Goal: Information Seeking & Learning: Learn about a topic

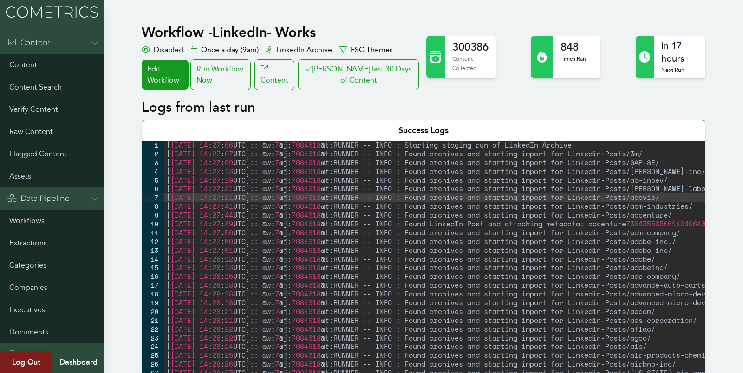
click at [186, 194] on div "[ 2025-08-25 14 : 27 : 06 UTC ] :: @w: 7 @j: 7084618 @t:RUNNER -- INFO : Starti…" at bounding box center [474, 266] width 621 height 250
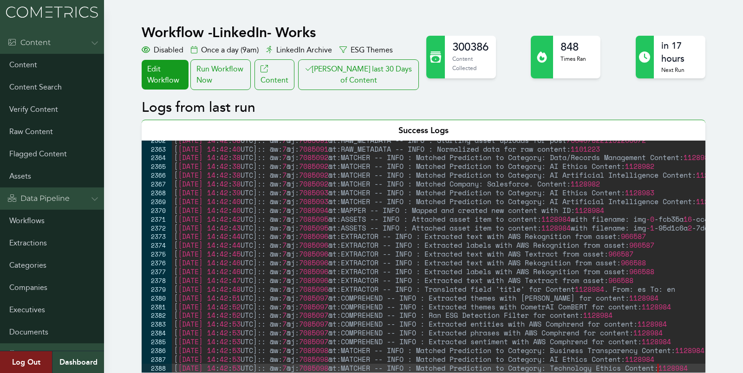
type textarea "[2025-08-25 14:42:53 UTC]:: @w:7 @j:7085098 @t:MATCHER -- INFO : Matched Predic…"
click at [356, 73] on button "Clair last 30 Days of Content" at bounding box center [358, 74] width 121 height 31
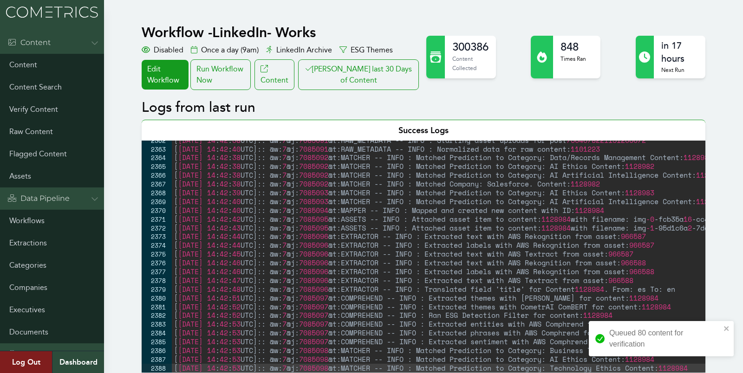
click at [298, 59] on button "Clair last 30 Days of Content" at bounding box center [358, 74] width 121 height 31
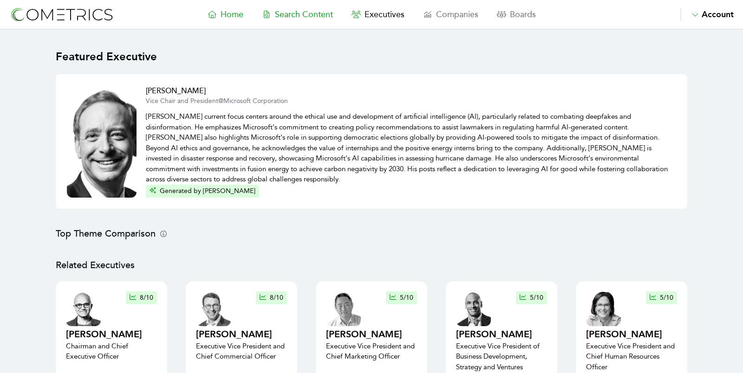
click at [308, 15] on span "Search Content" at bounding box center [304, 14] width 58 height 10
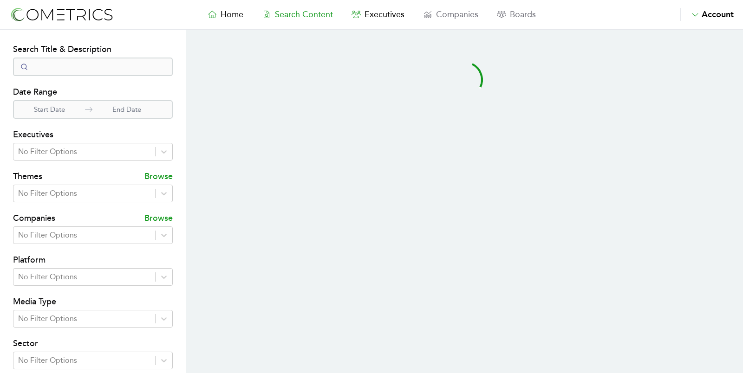
select select "50"
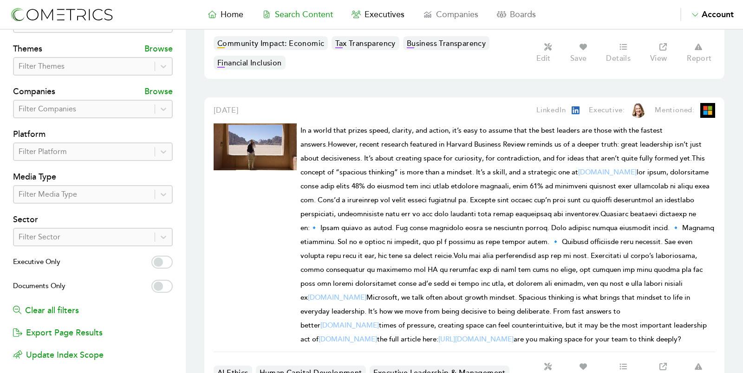
scroll to position [130, 0]
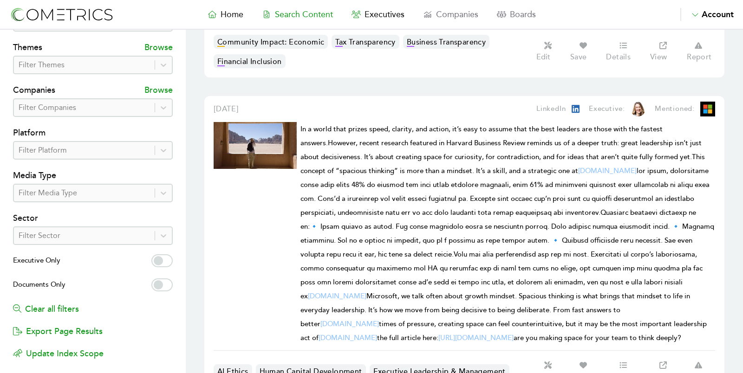
click at [87, 148] on div at bounding box center [84, 150] width 131 height 13
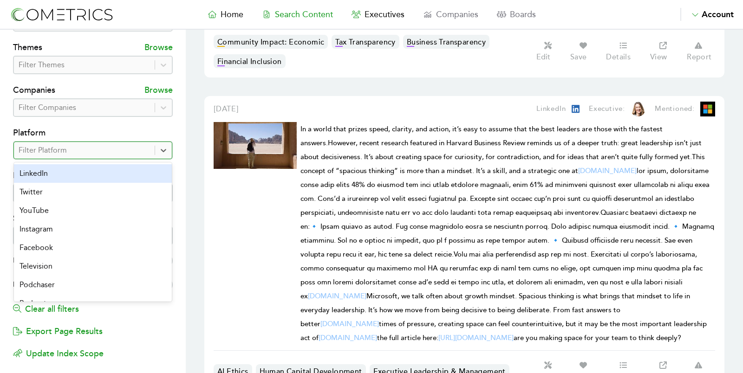
click at [84, 168] on div "LinkedIn" at bounding box center [93, 173] width 158 height 19
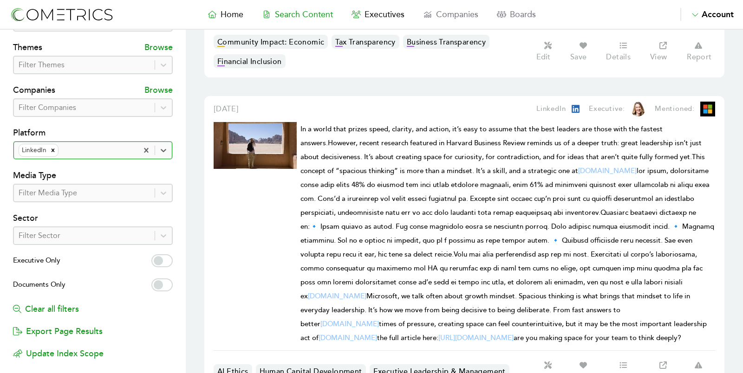
click at [166, 259] on label "Executive Only" at bounding box center [93, 261] width 160 height 15
click at [166, 259] on input "Executive Only" at bounding box center [161, 260] width 21 height 13
checkbox input "true"
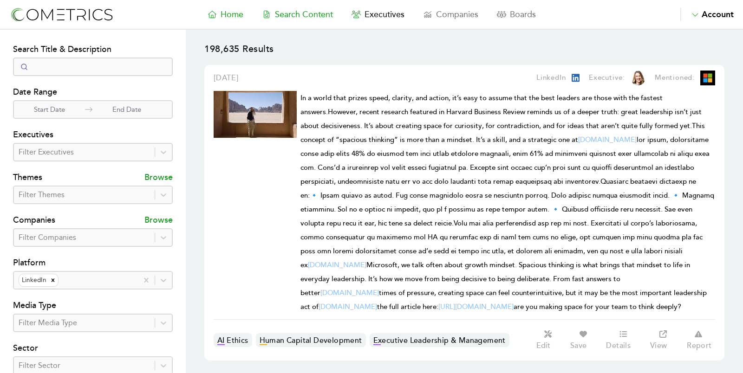
click at [230, 15] on span "Home" at bounding box center [231, 14] width 23 height 10
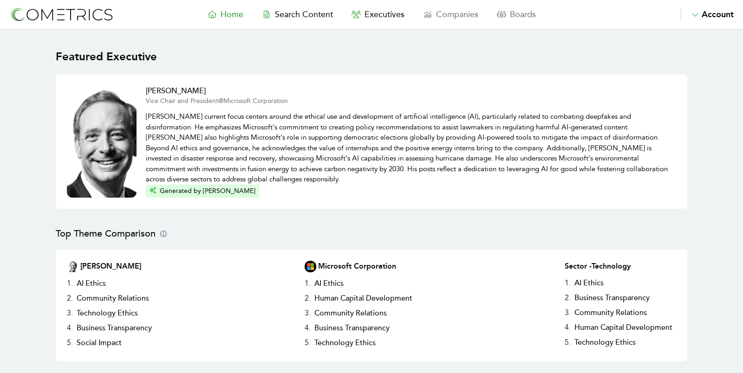
click at [307, 6] on nav "Home Search Content Executives Companies Boards Saved Alerts Nominate Account A…" at bounding box center [371, 15] width 743 height 30
click at [308, 15] on span "Search Content" at bounding box center [304, 14] width 58 height 10
select select "50"
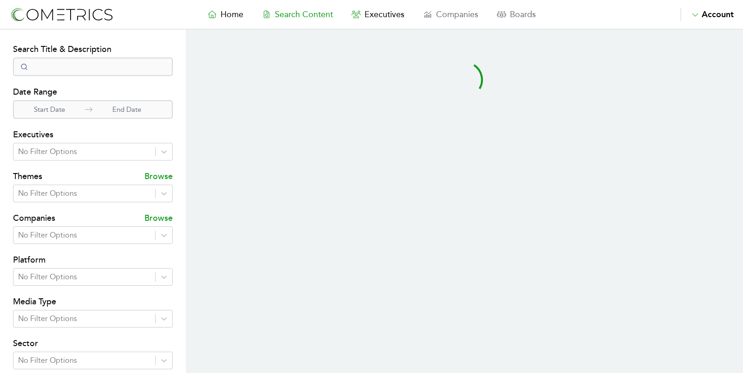
select select "50"
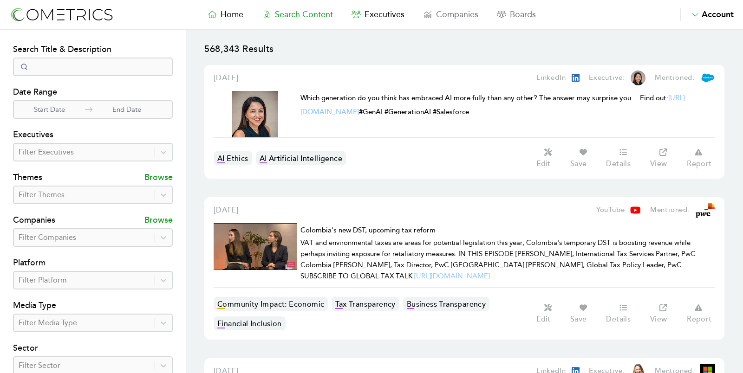
click at [382, 16] on span "Executives" at bounding box center [384, 14] width 40 height 10
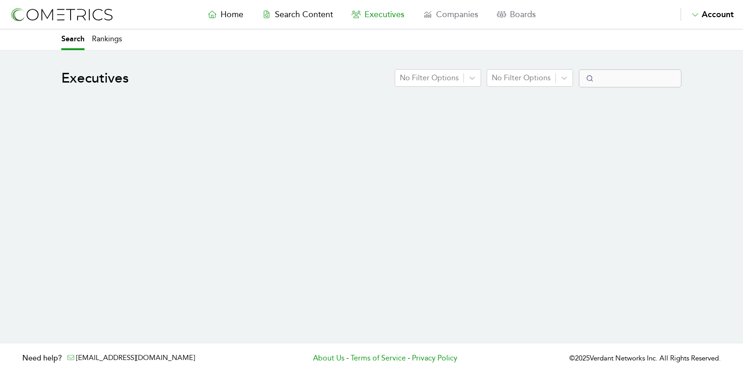
select select "50"
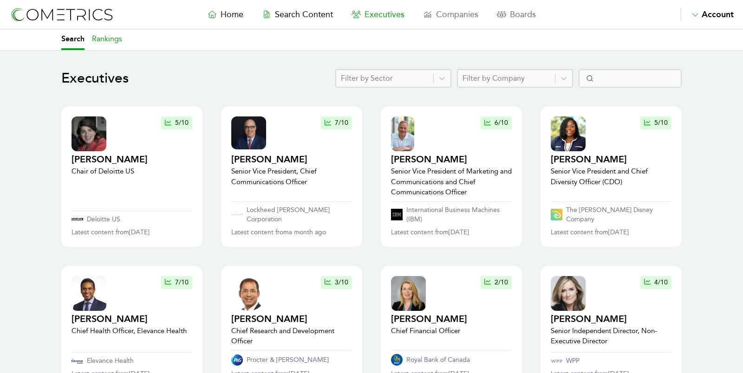
click at [106, 38] on link "Rankings" at bounding box center [107, 40] width 30 height 20
select select "50"
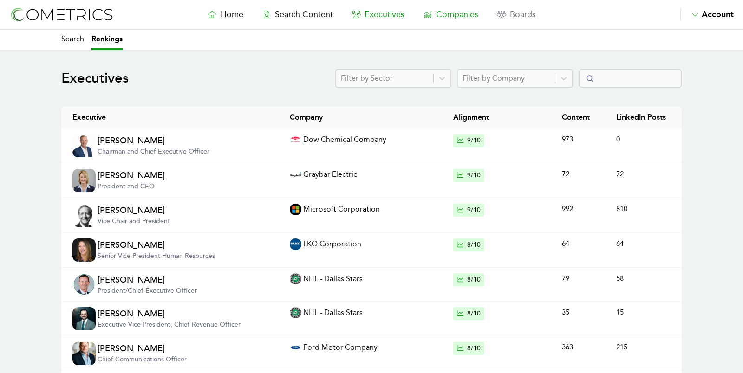
click at [444, 11] on span "Companies" at bounding box center [457, 14] width 42 height 10
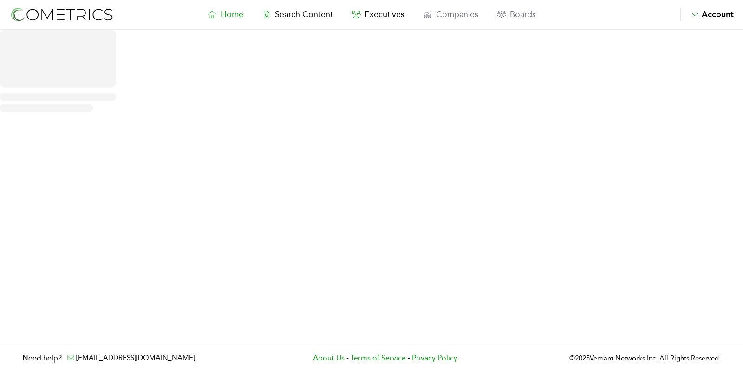
click at [301, 6] on nav "Home Search Content Executives Companies Boards Saved Alerts Nominate Account A…" at bounding box center [371, 15] width 743 height 30
click at [303, 13] on span "Search Content" at bounding box center [304, 14] width 58 height 10
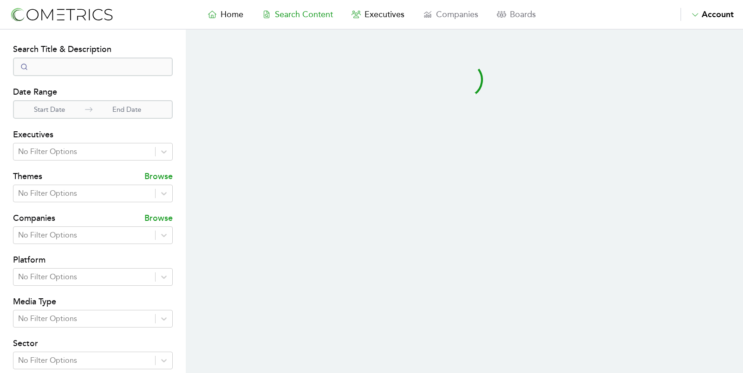
select select "50"
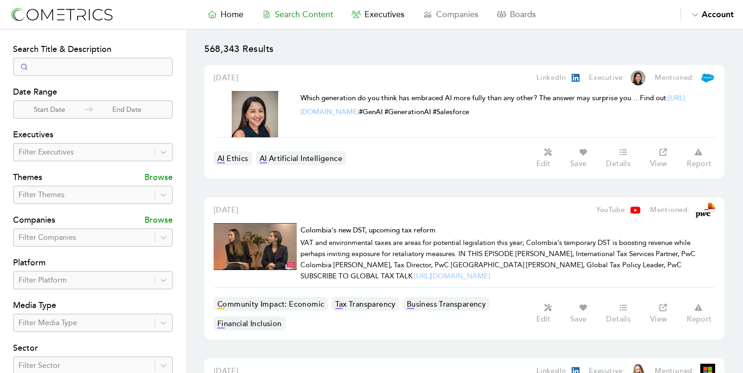
click at [632, 46] on p "568,343 Results" at bounding box center [464, 54] width 520 height 22
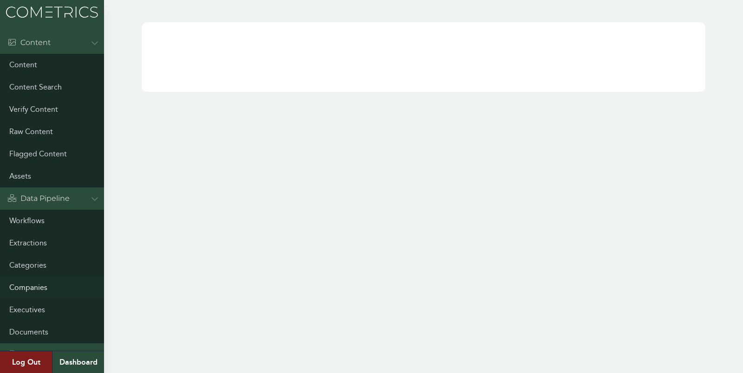
click at [32, 286] on link "Companies" at bounding box center [52, 288] width 104 height 22
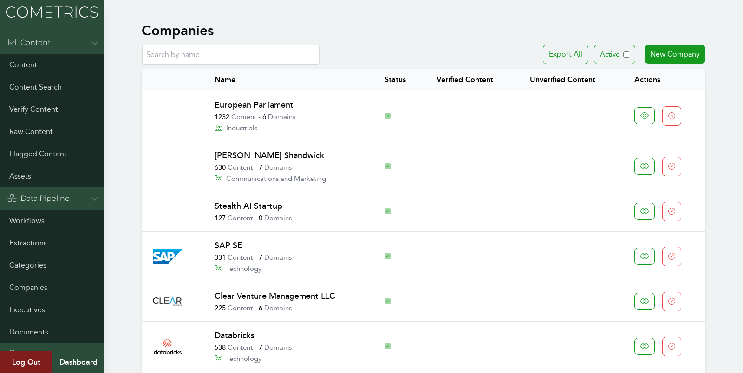
click at [31, 14] on img at bounding box center [52, 12] width 104 height 24
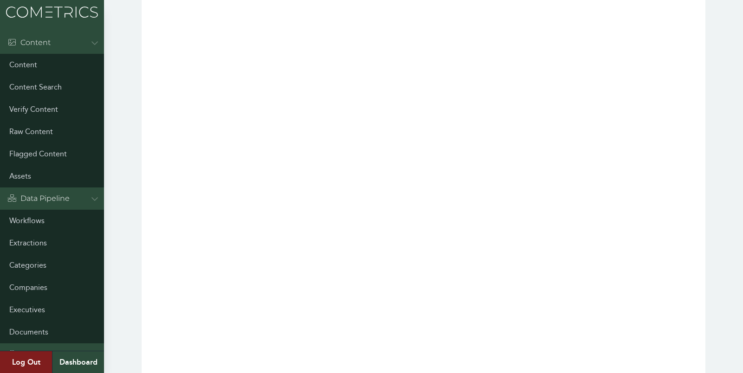
scroll to position [315, 0]
click at [30, 222] on link "Workflows" at bounding box center [52, 221] width 104 height 22
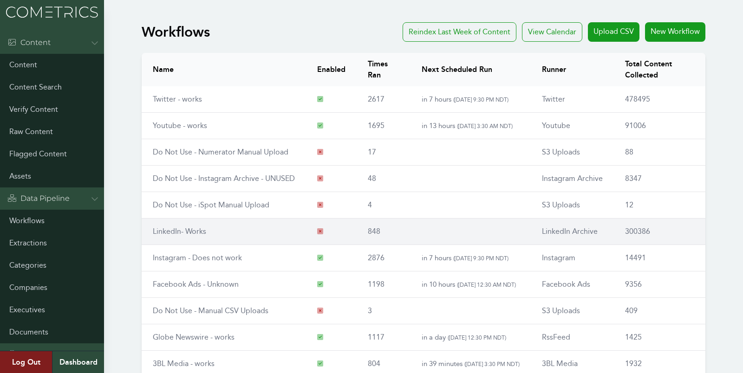
click at [204, 227] on link "LinkedIn- Works" at bounding box center [179, 231] width 53 height 9
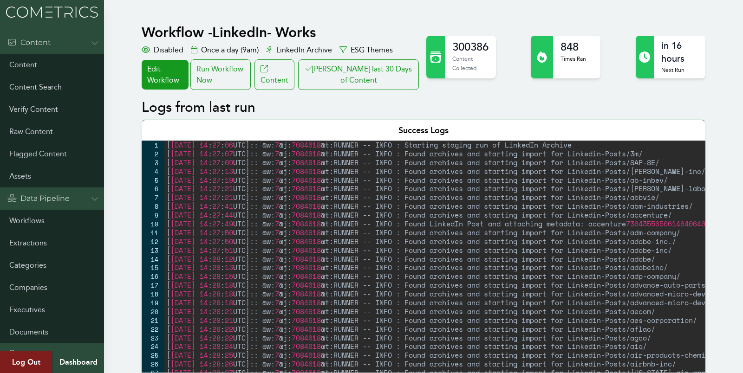
click at [357, 60] on button "Clair last 30 Days of Content" at bounding box center [358, 74] width 121 height 31
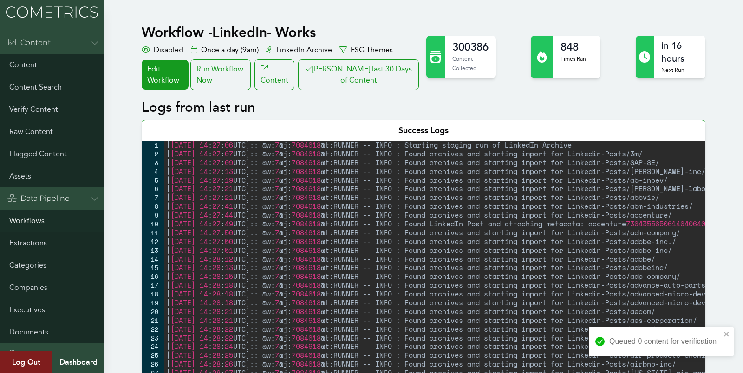
click at [28, 215] on link "Workflows" at bounding box center [52, 221] width 104 height 22
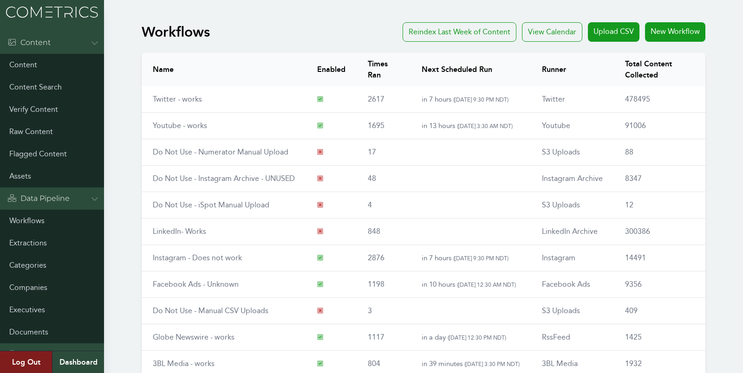
click at [116, 271] on div "Workflows Reindex Last Week of Content View Calendar Upload CSV New Workflow Na…" at bounding box center [371, 242] width 743 height 446
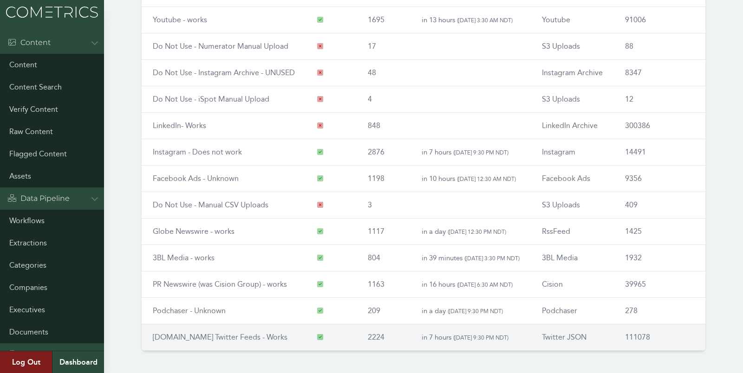
click at [180, 333] on link "RSS.app Twitter Feeds - Works" at bounding box center [220, 337] width 135 height 9
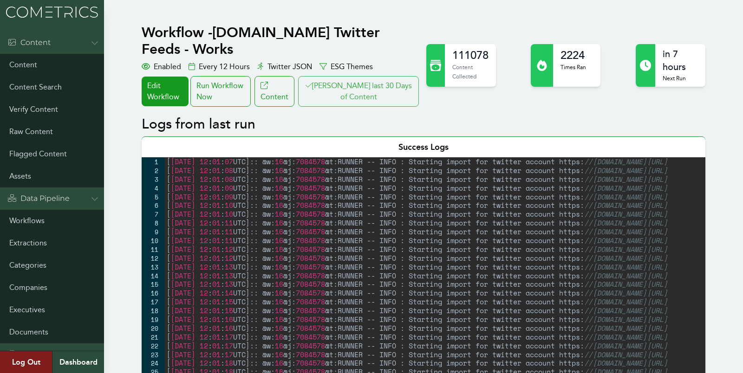
click at [366, 76] on button "Clair last 30 Days of Content" at bounding box center [358, 91] width 121 height 31
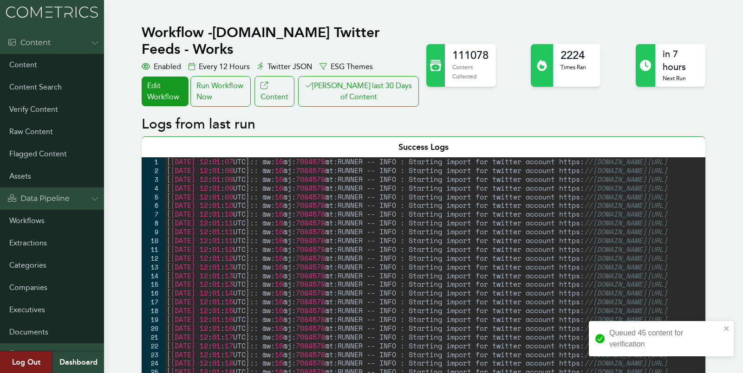
drag, startPoint x: 20, startPoint y: 207, endPoint x: 20, endPoint y: 221, distance: 13.9
click at [20, 208] on div "Data Pipeline" at bounding box center [52, 199] width 104 height 22
click at [20, 227] on div "Admin" at bounding box center [52, 221] width 104 height 22
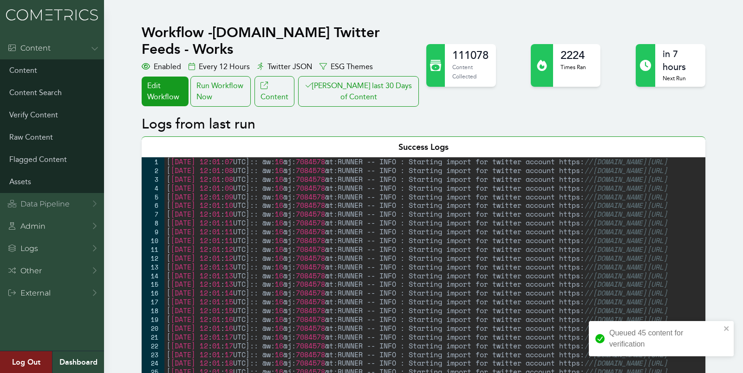
click at [27, 204] on div "Data Pipeline" at bounding box center [38, 204] width 62 height 11
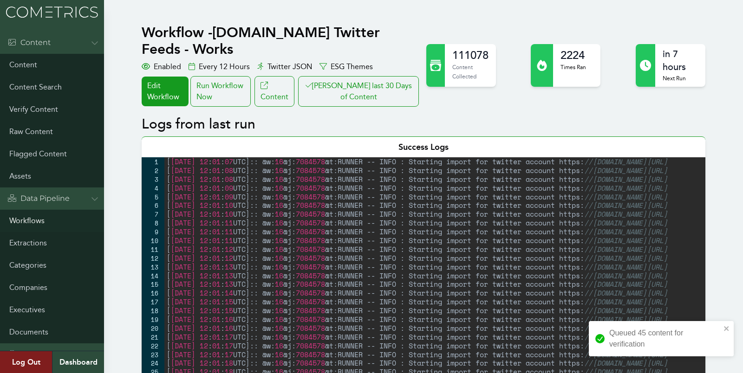
click at [20, 226] on link "Workflows" at bounding box center [52, 221] width 104 height 22
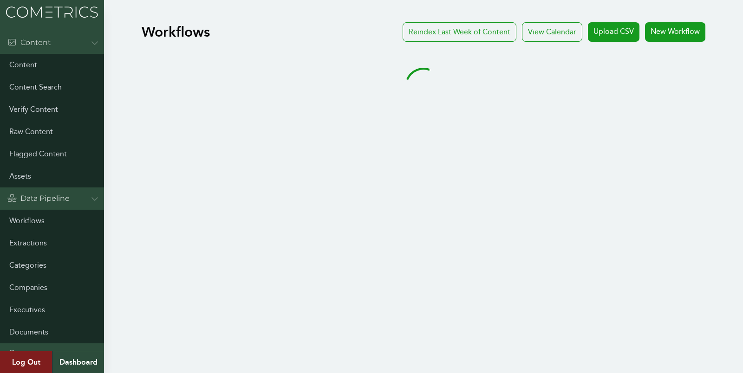
click at [120, 52] on div "Workflows Reindex Last Week of Content View Calendar Upload CSV New Workflow" at bounding box center [371, 73] width 743 height 109
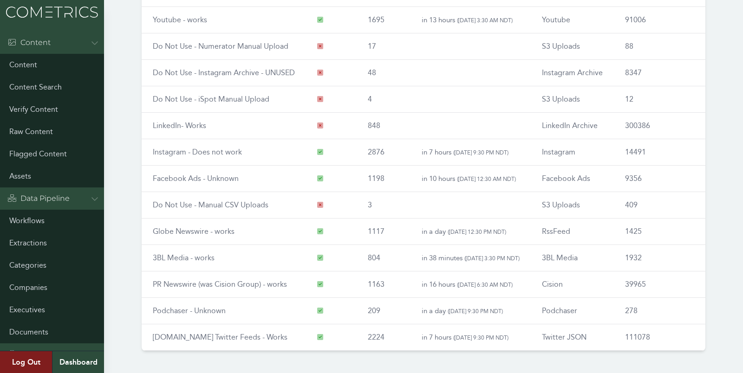
scroll to position [3, 0]
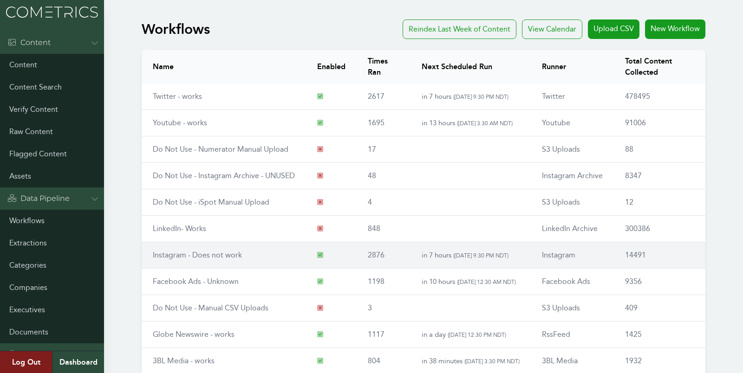
click at [182, 259] on td "Instagram - Does not work" at bounding box center [224, 255] width 164 height 26
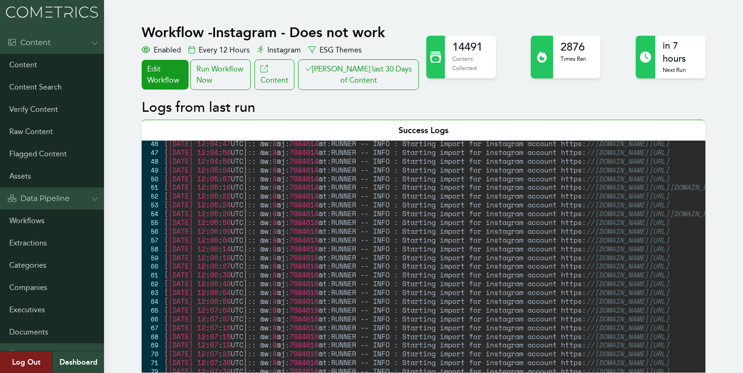
scroll to position [416, 0]
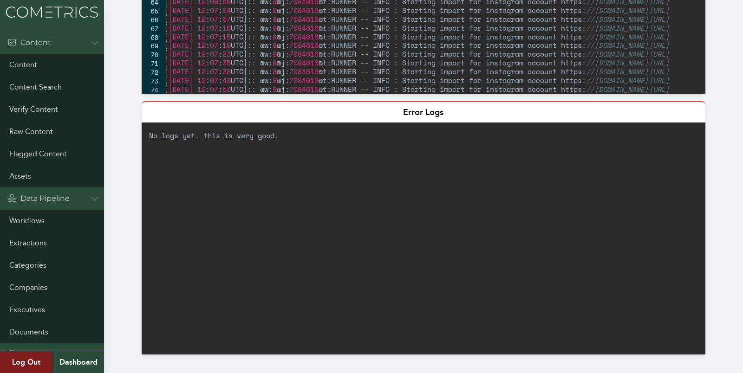
scroll to position [0, 0]
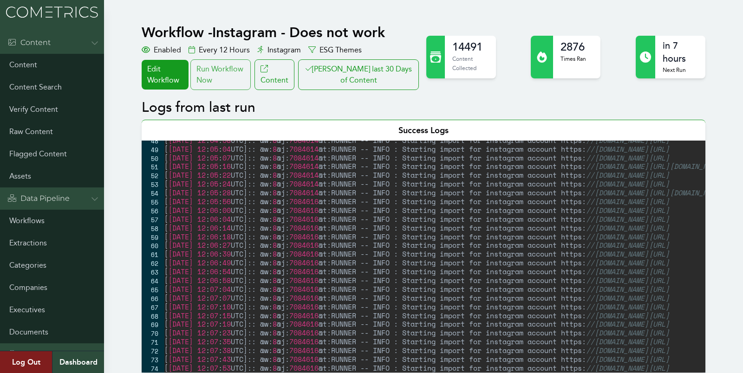
click at [231, 77] on div "Run Workflow Now" at bounding box center [220, 74] width 60 height 31
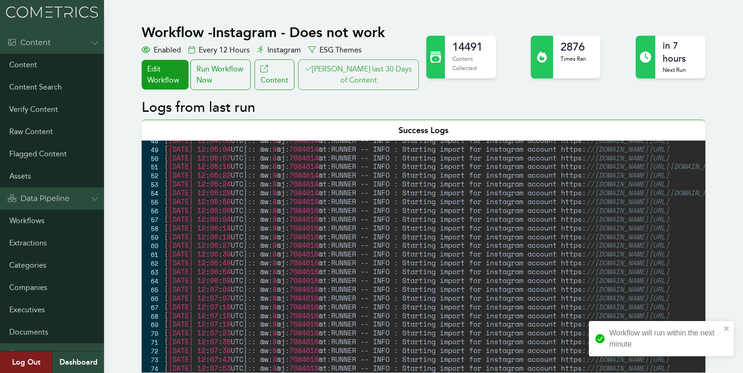
click at [389, 82] on button "Clair last 30 Days of Content" at bounding box center [358, 74] width 121 height 31
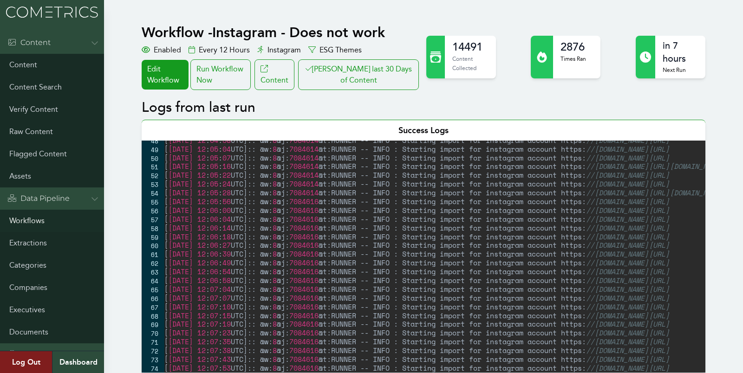
click at [22, 218] on link "Workflows" at bounding box center [52, 221] width 104 height 22
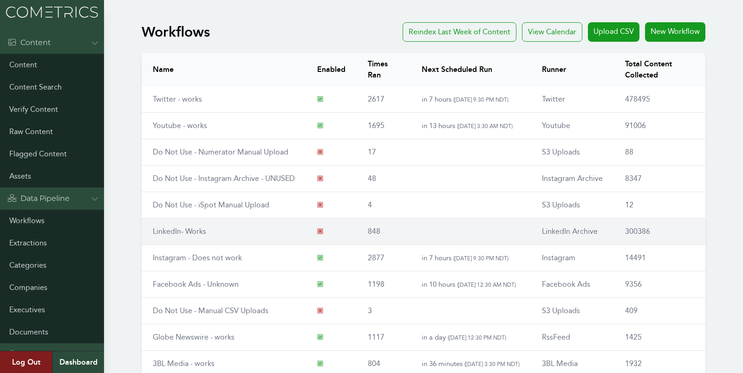
click at [162, 221] on td "LinkedIn- Works" at bounding box center [224, 232] width 164 height 26
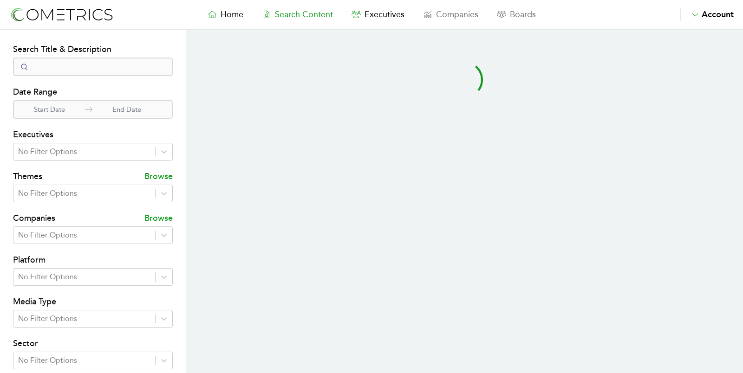
select select "50"
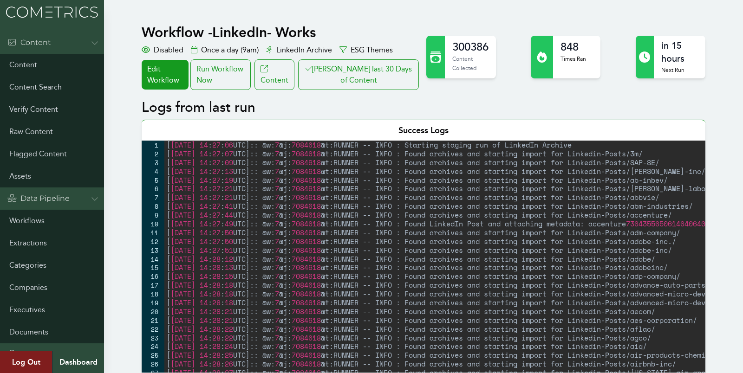
click at [345, 81] on button "Clair last 30 Days of Content" at bounding box center [358, 74] width 121 height 31
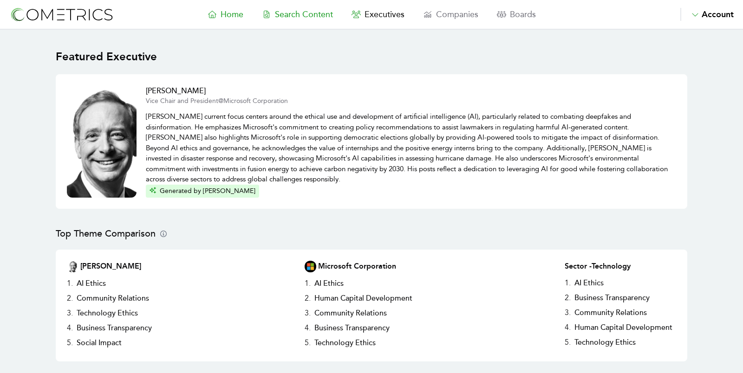
click at [289, 14] on span "Search Content" at bounding box center [304, 14] width 58 height 10
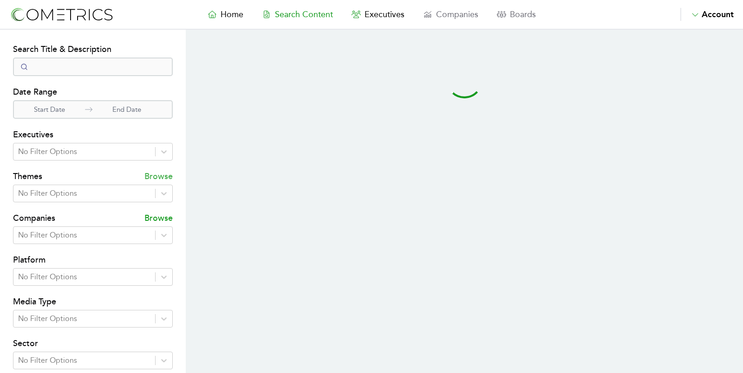
click at [156, 183] on p "Browse" at bounding box center [158, 177] width 28 height 15
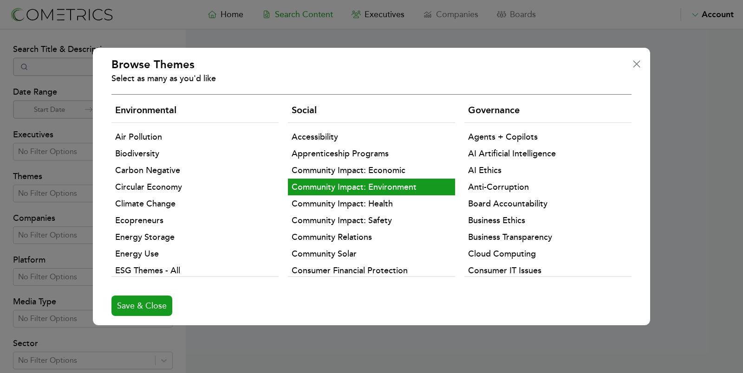
scroll to position [320, 0]
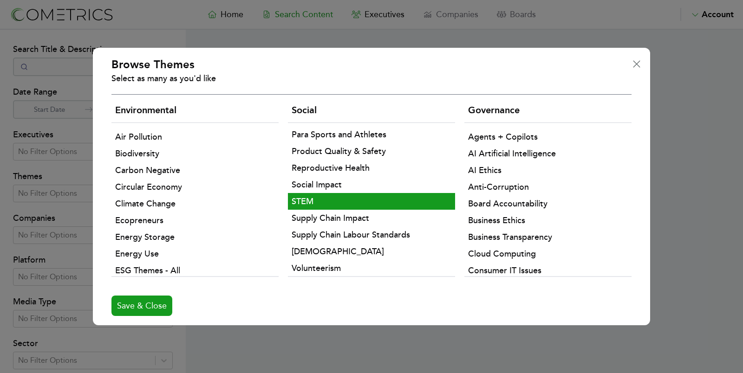
select select "50"
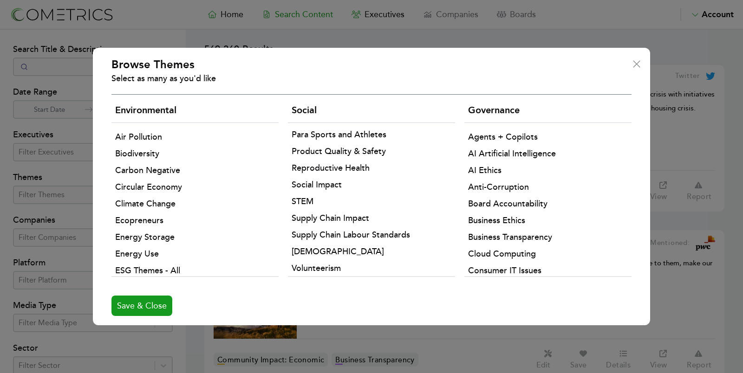
click at [635, 64] on icon "Modal" at bounding box center [636, 63] width 8 height 11
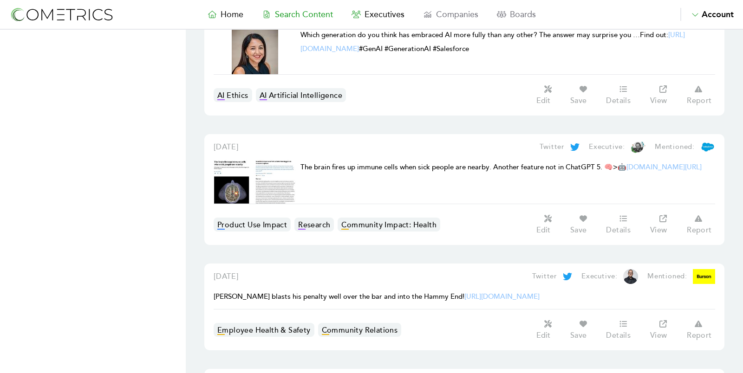
scroll to position [240, 0]
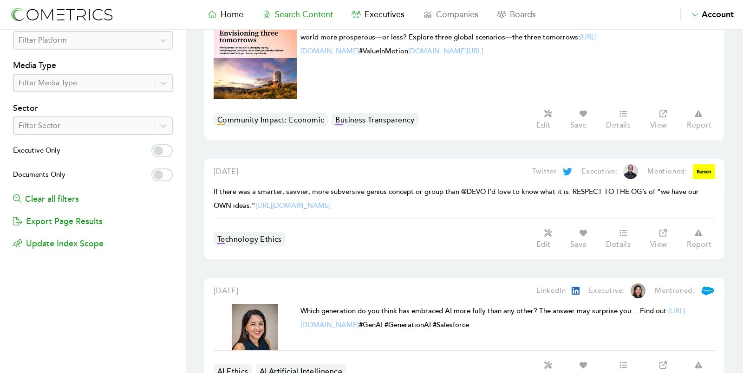
click at [170, 149] on label "Executive Only" at bounding box center [93, 151] width 160 height 15
click at [170, 149] on input "Executive Only" at bounding box center [161, 150] width 21 height 13
checkbox input "true"
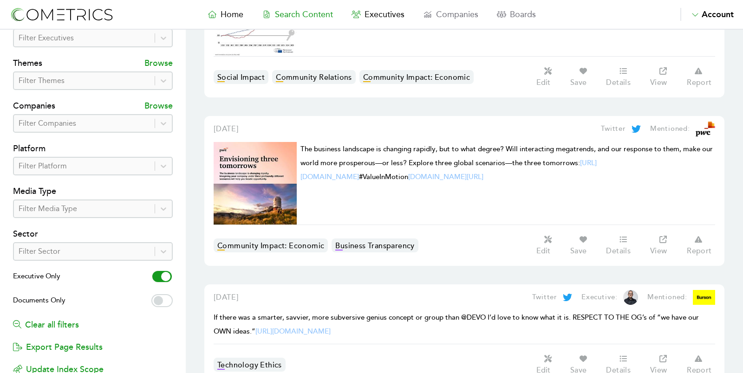
scroll to position [0, 0]
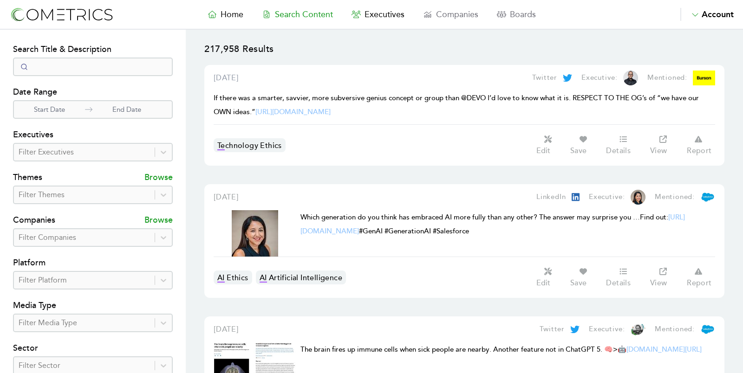
click at [239, 74] on span "August 25, 2025" at bounding box center [225, 77] width 25 height 9
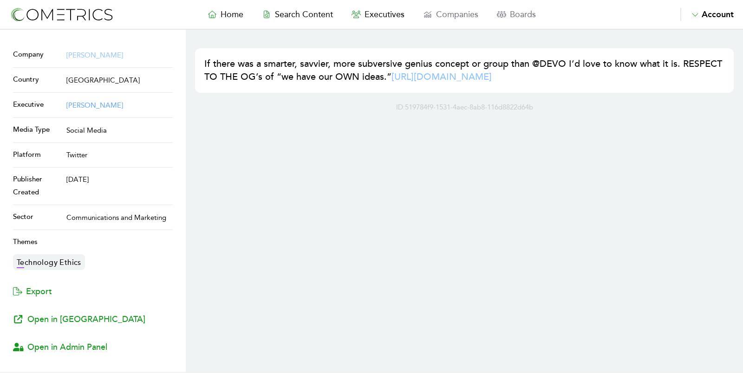
click at [87, 104] on link "[PERSON_NAME]" at bounding box center [94, 105] width 57 height 8
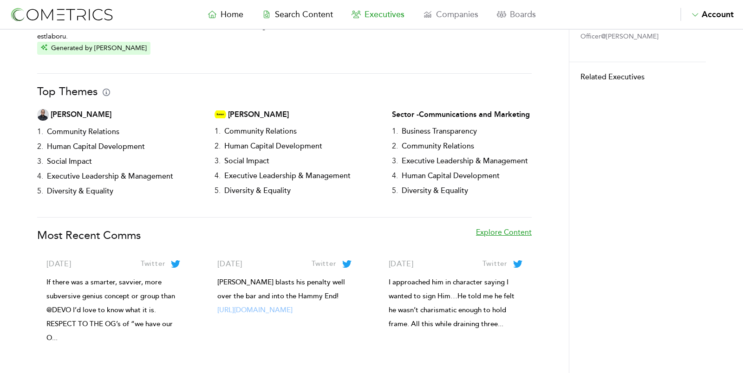
scroll to position [141, 0]
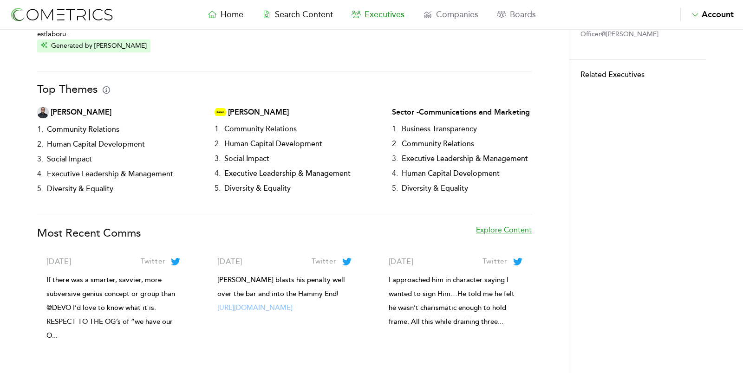
click at [517, 225] on link "Explore Content" at bounding box center [504, 238] width 56 height 26
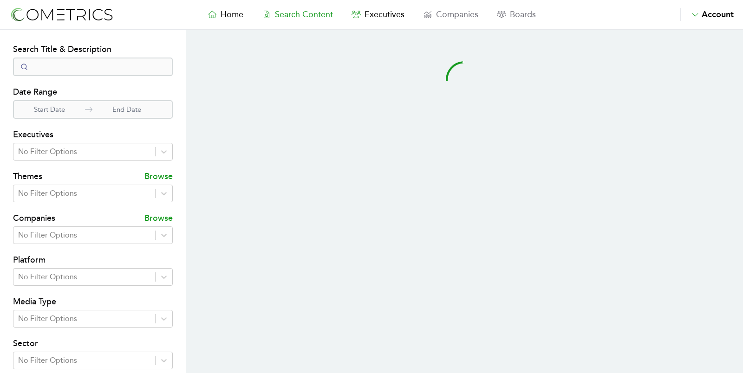
select select "50"
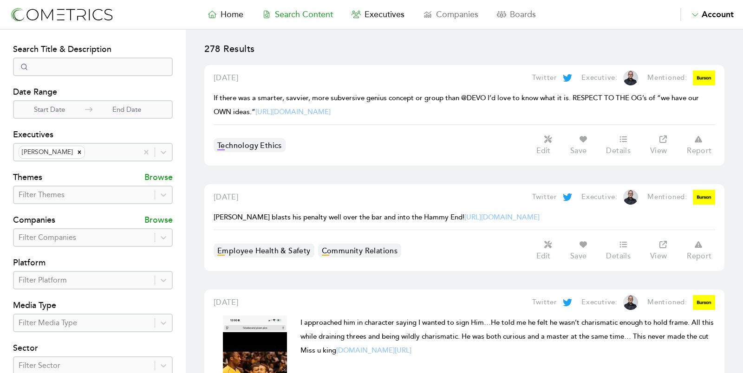
click at [77, 274] on div at bounding box center [84, 280] width 131 height 13
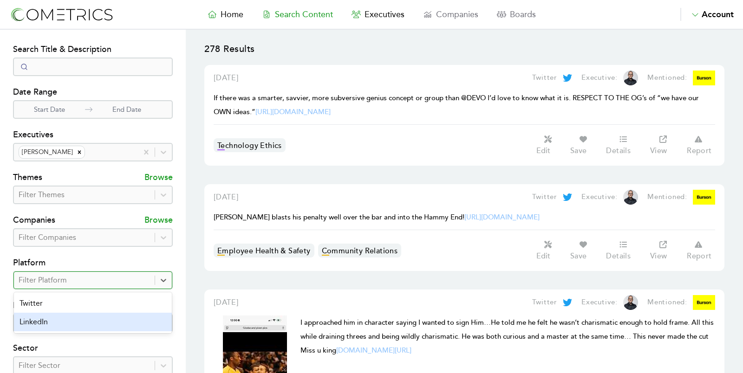
click at [57, 319] on div "LinkedIn" at bounding box center [93, 322] width 158 height 19
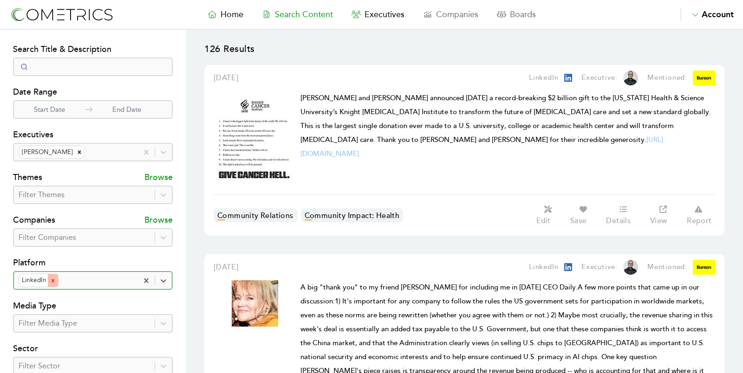
click at [51, 282] on icon "Remove LinkedIn" at bounding box center [53, 281] width 6 height 6
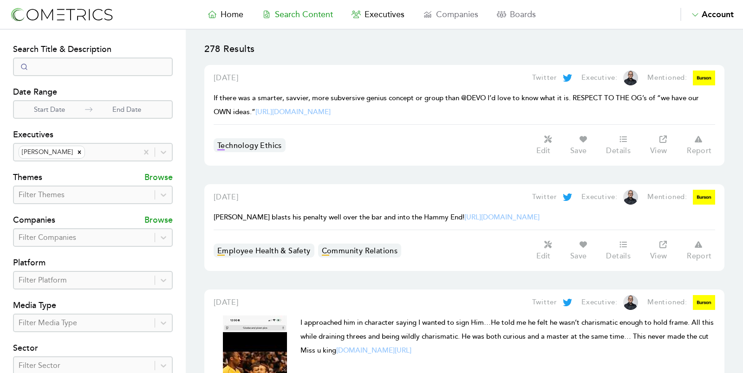
click at [81, 22] on img at bounding box center [61, 14] width 104 height 17
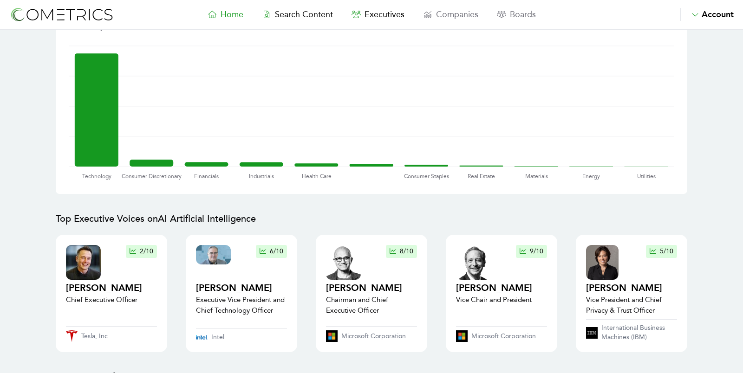
scroll to position [742, 0]
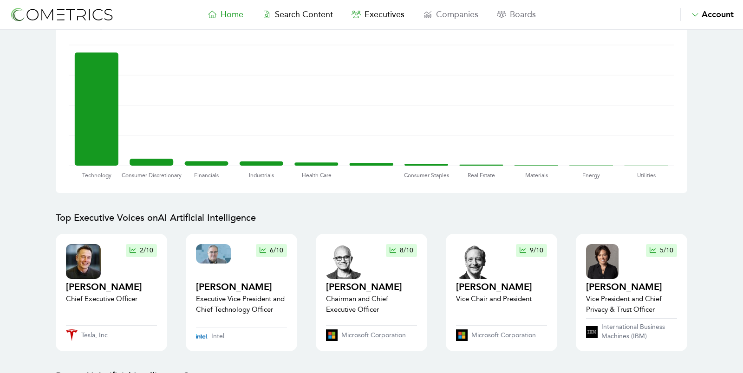
click at [22, 160] on main "Featured Executive Brad Smith Vice Chair and President @ Microsoft Corporation …" at bounding box center [371, 27] width 743 height 1479
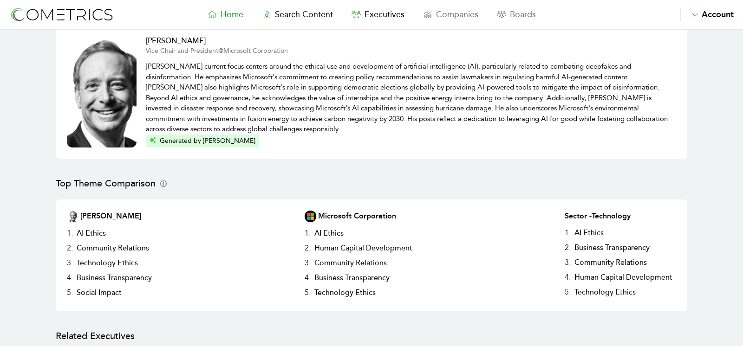
scroll to position [0, 0]
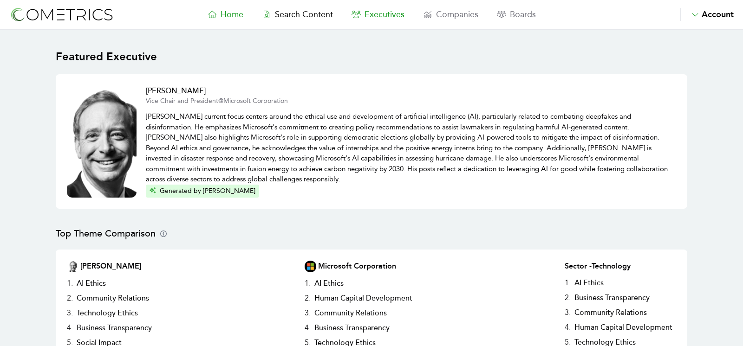
click at [395, 16] on span "Executives" at bounding box center [384, 14] width 40 height 10
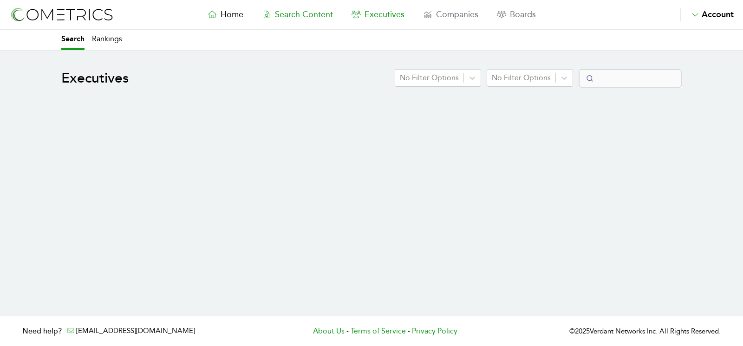
select select "50"
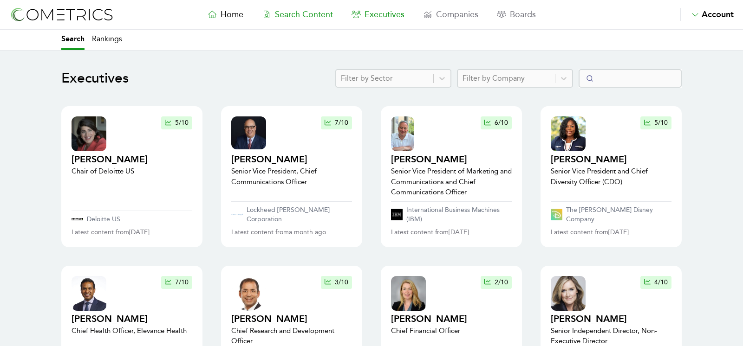
click at [298, 15] on span "Search Content" at bounding box center [304, 14] width 58 height 10
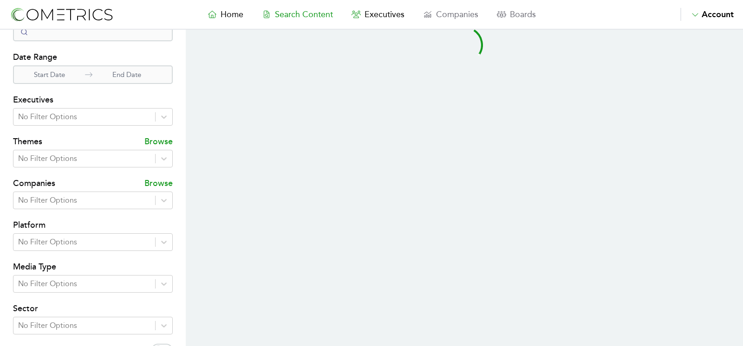
scroll to position [35, 0]
click at [159, 121] on div at bounding box center [163, 116] width 17 height 17
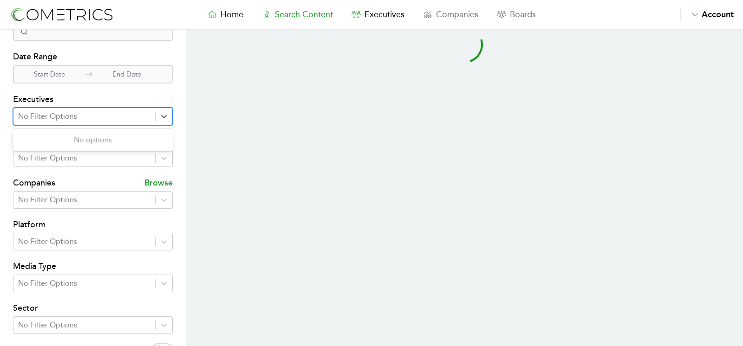
select select "50"
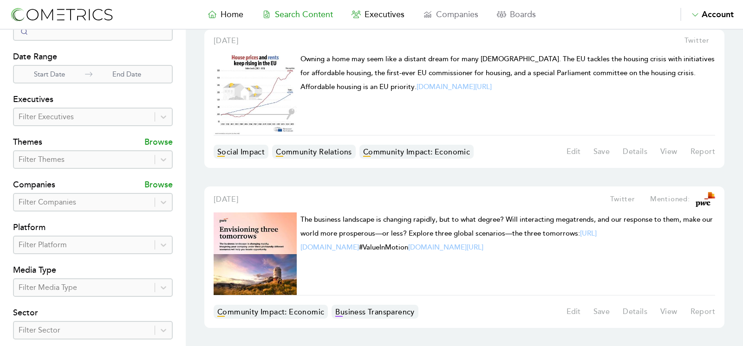
click at [178, 128] on section "Search Filters Search Title & Description Date Range Start Date End Date Execut…" at bounding box center [93, 230] width 186 height 473
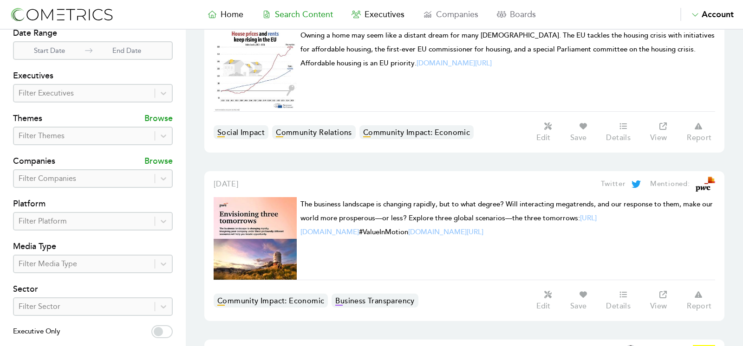
scroll to position [60, 0]
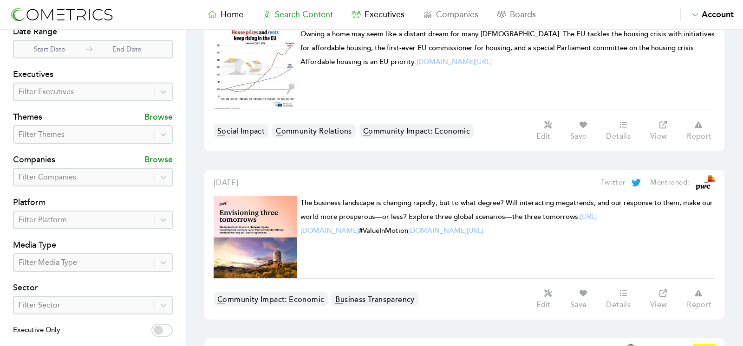
click at [173, 329] on section "Search Filters Search Title & Description Date Range Start Date End Date Execut…" at bounding box center [93, 205] width 186 height 473
click at [171, 330] on label "Executive Only" at bounding box center [93, 331] width 160 height 15
click at [171, 330] on input "Executive Only" at bounding box center [161, 330] width 21 height 13
checkbox input "true"
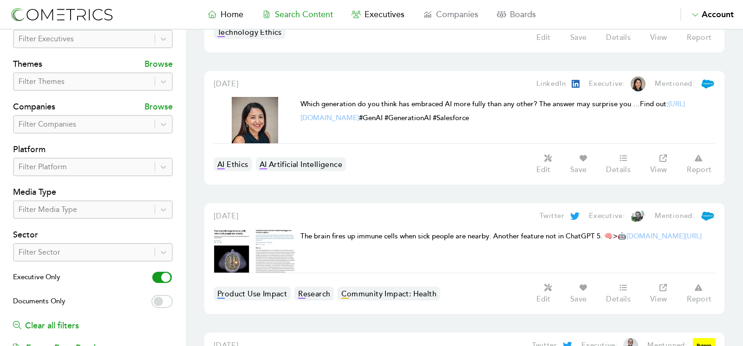
scroll to position [114, 0]
click at [163, 164] on icon at bounding box center [163, 166] width 9 height 9
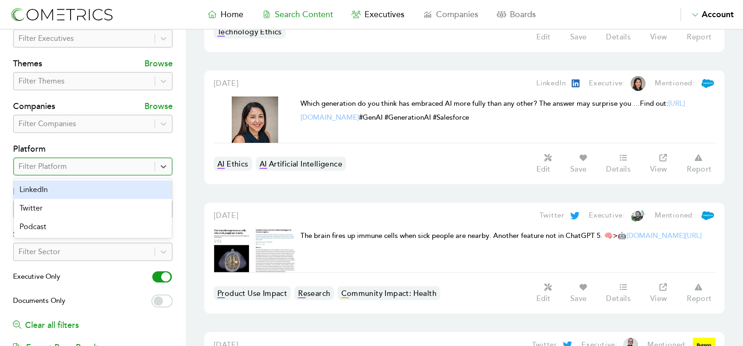
click at [122, 185] on div "LinkedIn" at bounding box center [93, 190] width 158 height 19
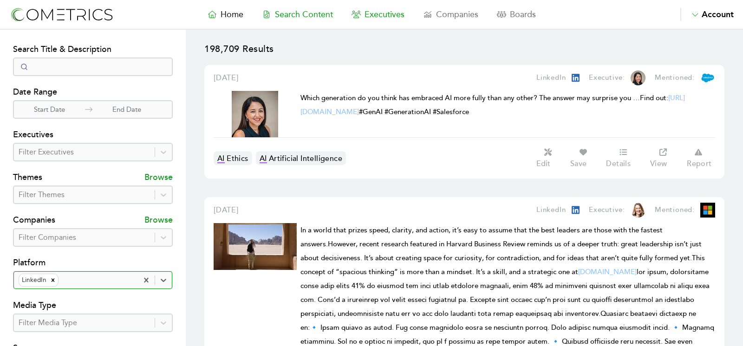
click at [388, 11] on span "Executives" at bounding box center [384, 14] width 40 height 10
select select "50"
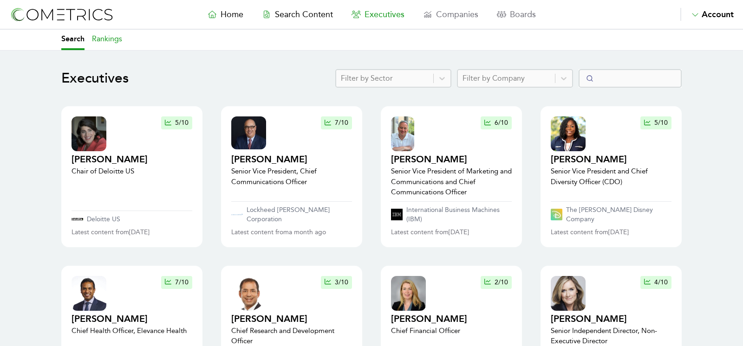
click at [106, 40] on link "Rankings" at bounding box center [107, 40] width 30 height 20
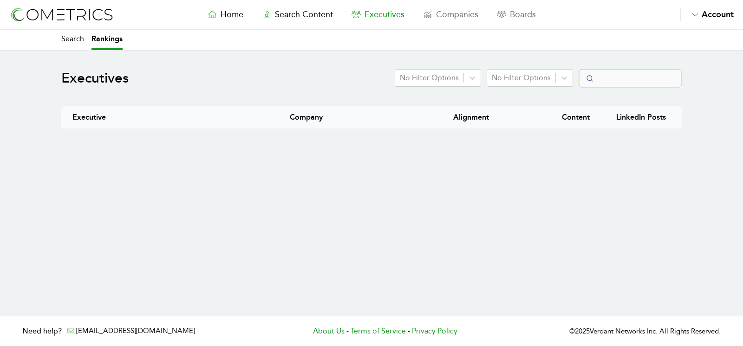
select select "50"
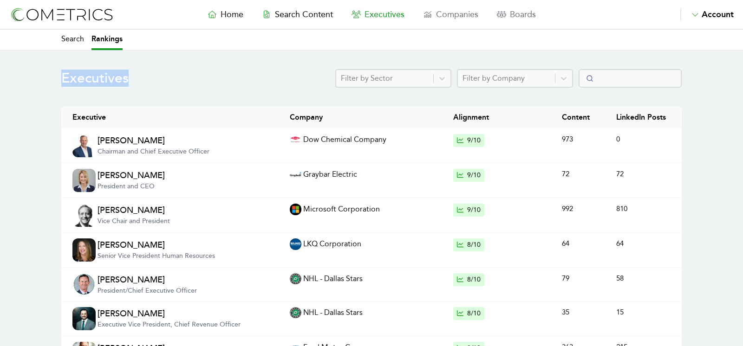
drag, startPoint x: 121, startPoint y: 82, endPoint x: 38, endPoint y: 82, distance: 83.1
click at [286, 19] on link "Search Content" at bounding box center [297, 14] width 90 height 13
select select "50"
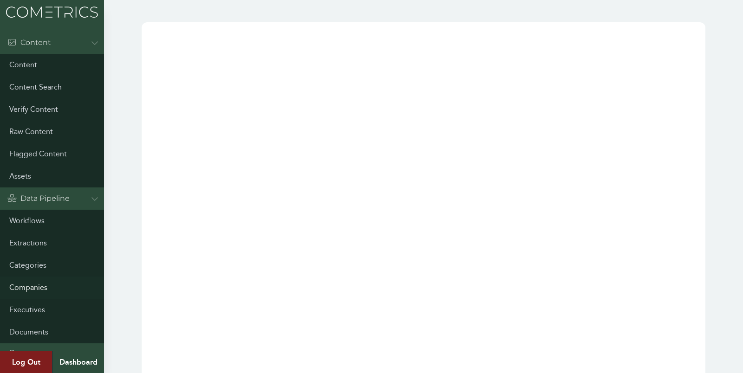
click at [31, 288] on link "Companies" at bounding box center [52, 288] width 104 height 22
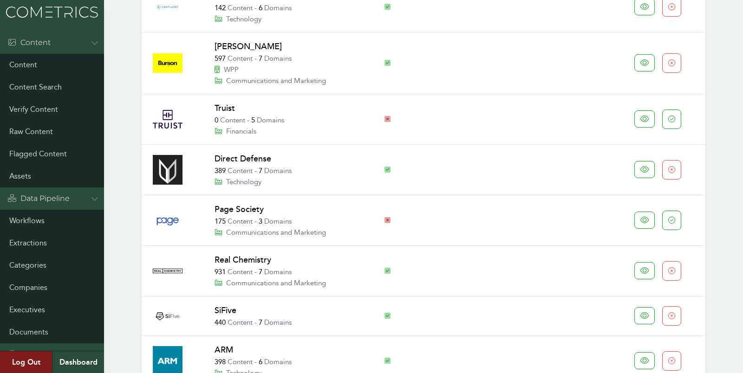
scroll to position [572, 0]
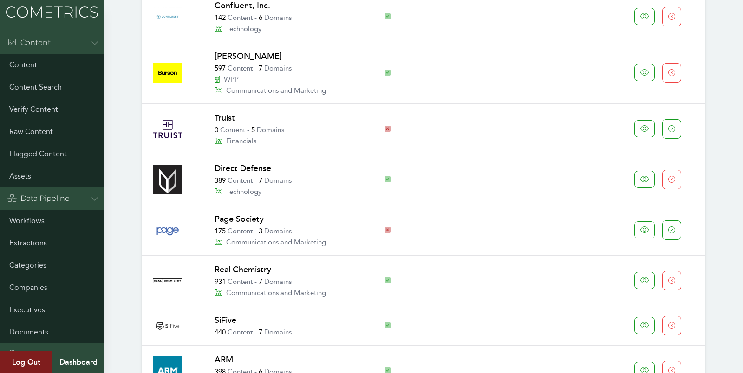
click at [230, 57] on link "[PERSON_NAME]" at bounding box center [247, 56] width 67 height 10
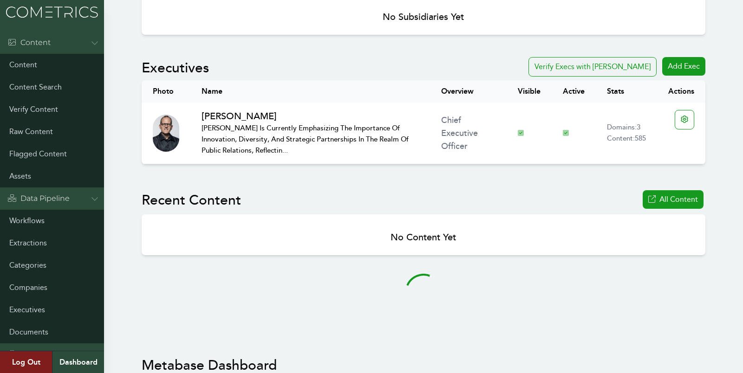
scroll to position [555, 0]
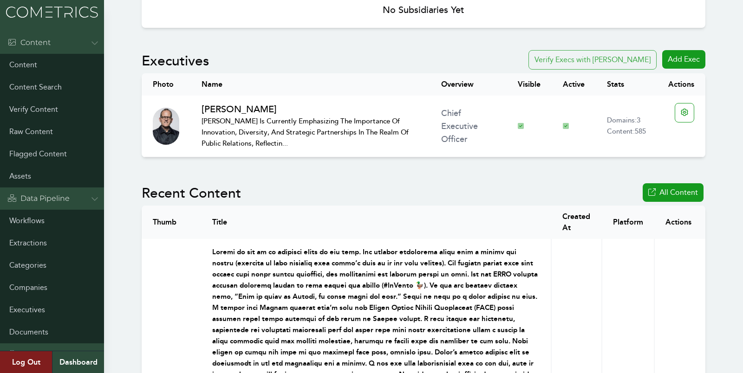
click at [587, 52] on button "Verify Execs with [PERSON_NAME]" at bounding box center [592, 59] width 128 height 19
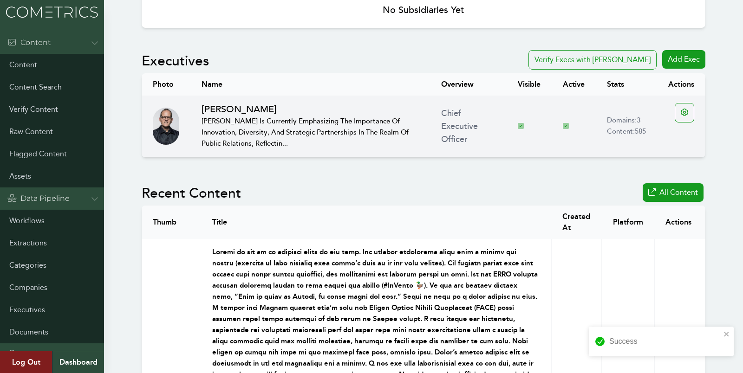
click at [260, 123] on p "[PERSON_NAME] is currently emphasizing the importance of innovation, diversity,…" at bounding box center [309, 132] width 217 height 33
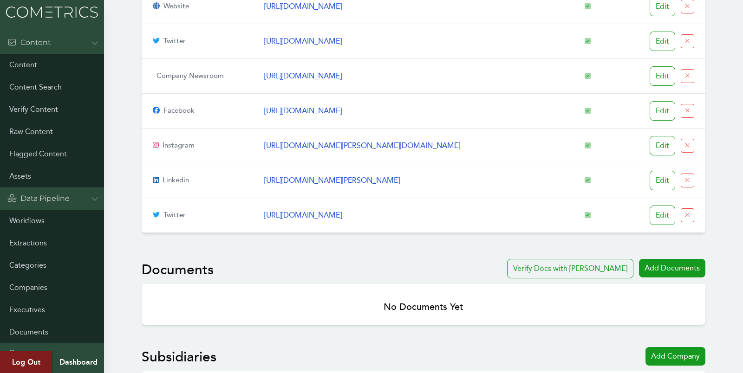
scroll to position [0, 0]
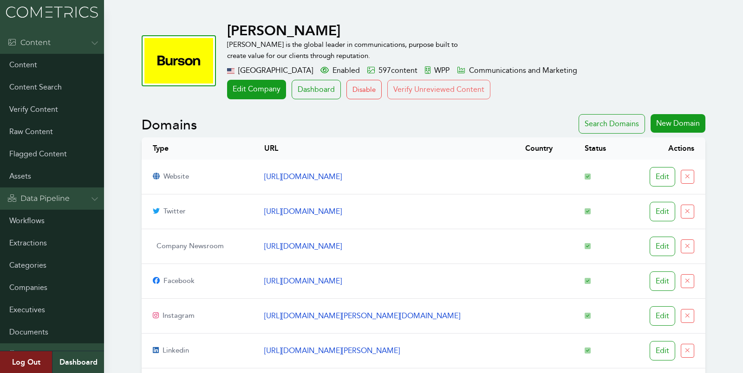
click at [434, 94] on button "Verify Unreviewed Content" at bounding box center [438, 89] width 103 height 19
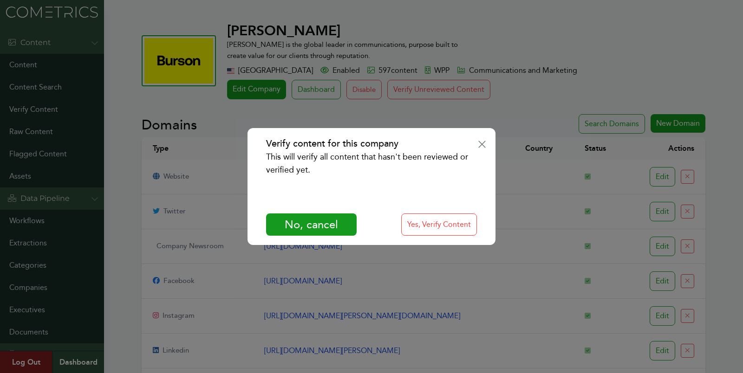
click at [439, 237] on div "Verify content for this company This will verify all content that hasn't been r…" at bounding box center [370, 186] width 247 height 117
click at [436, 204] on div "Verify content for this company This will verify all content that hasn't been r…" at bounding box center [370, 186] width 247 height 117
click at [436, 231] on button "Yes, Verify Content" at bounding box center [439, 224] width 76 height 22
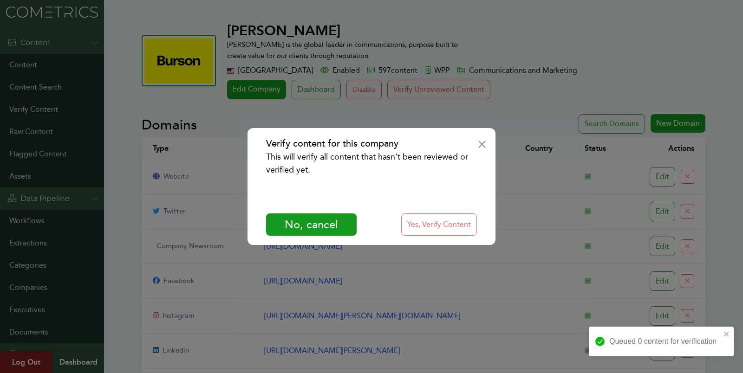
click at [446, 225] on button "Yes, Verify Content" at bounding box center [439, 224] width 76 height 22
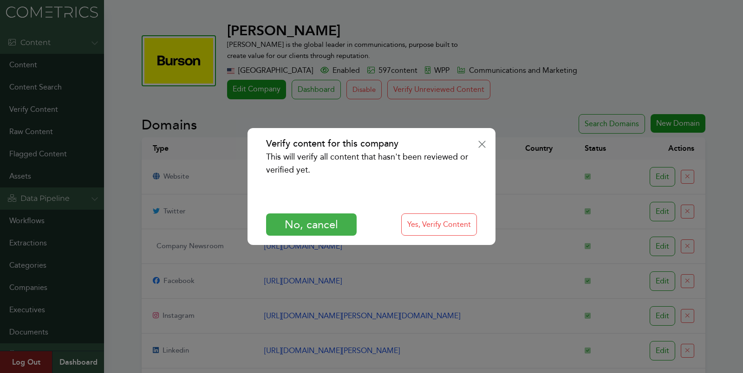
click at [322, 225] on button "No, cancel" at bounding box center [311, 224] width 91 height 22
